Goal: Task Accomplishment & Management: Use online tool/utility

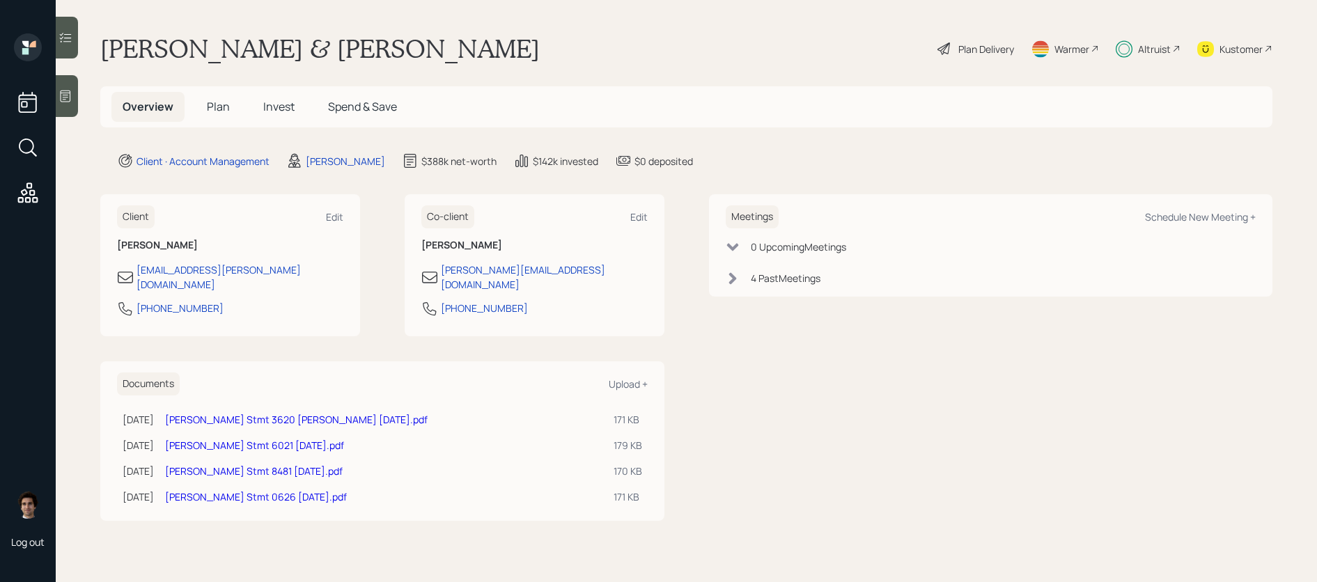
click at [1012, 61] on div "Plan Delivery" at bounding box center [975, 48] width 79 height 31
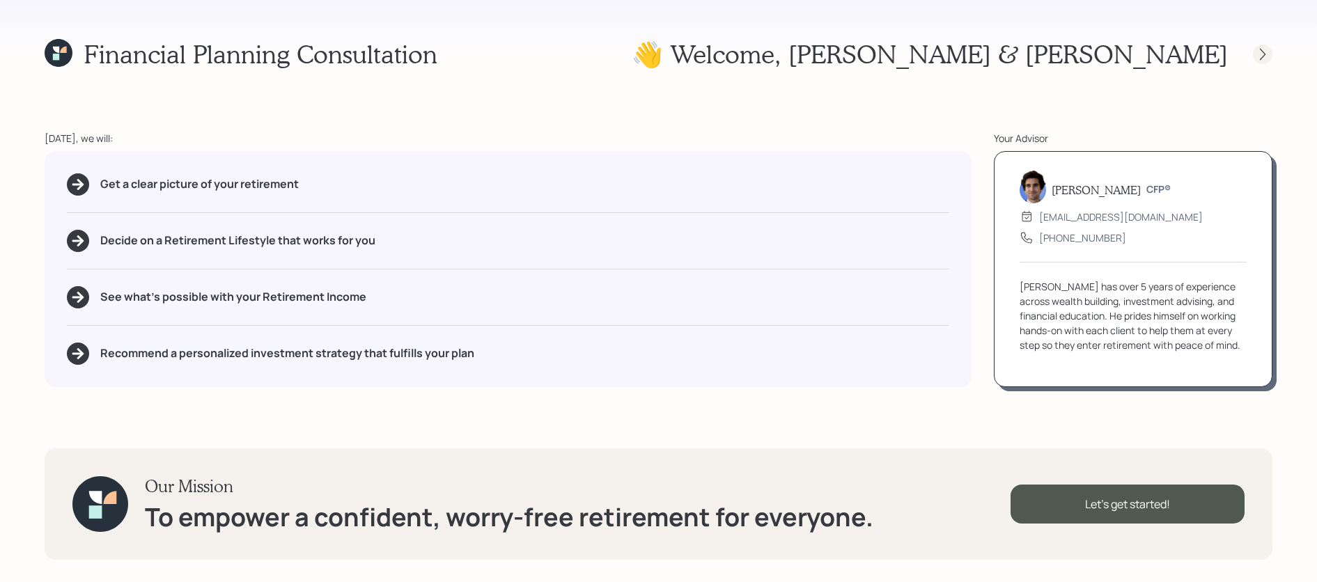
click at [1268, 55] on icon at bounding box center [1263, 54] width 14 height 14
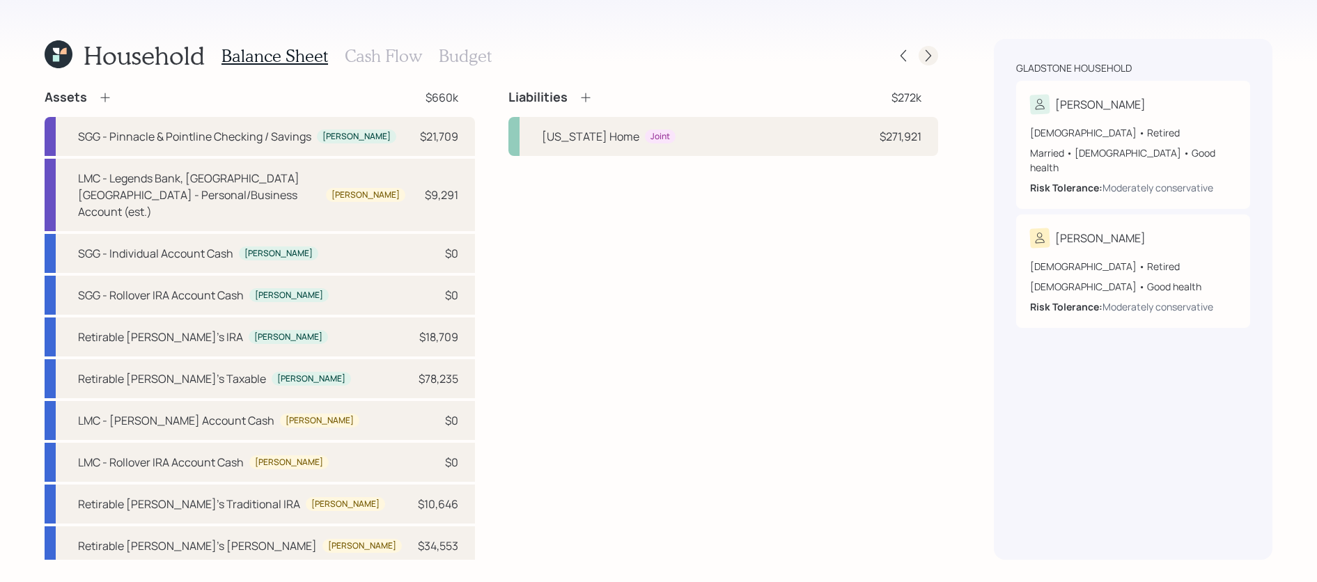
click at [920, 63] on div at bounding box center [915, 55] width 45 height 19
click at [919, 56] on div at bounding box center [927, 55] width 19 height 19
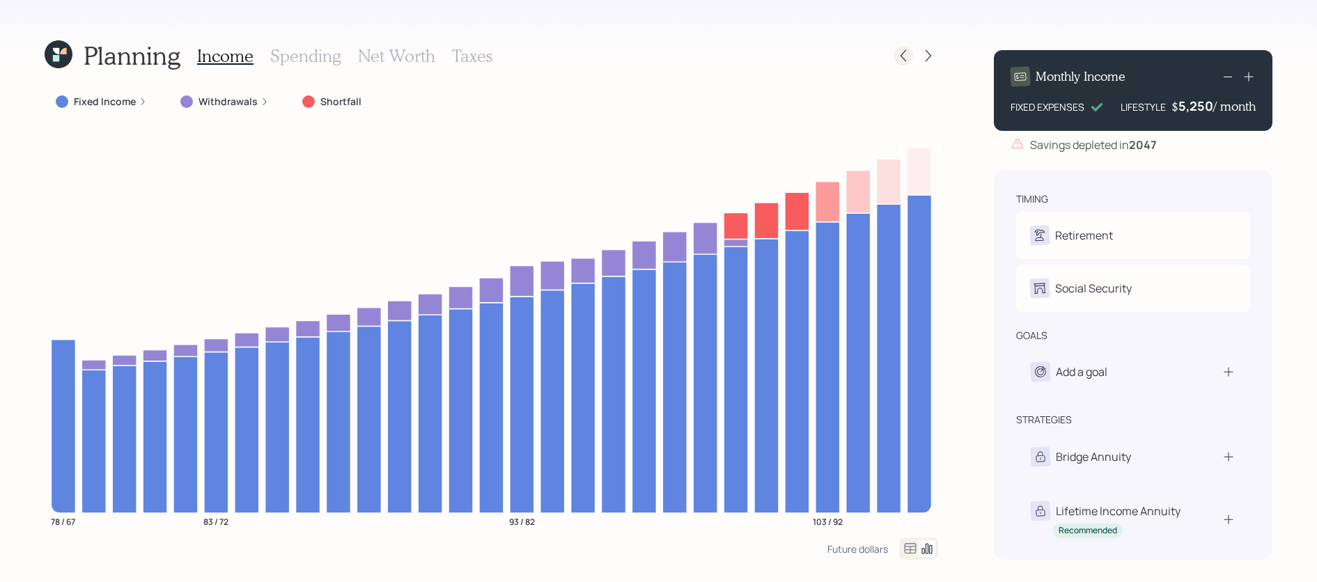
click at [902, 51] on icon at bounding box center [903, 56] width 14 height 14
